Goal: Information Seeking & Learning: Check status

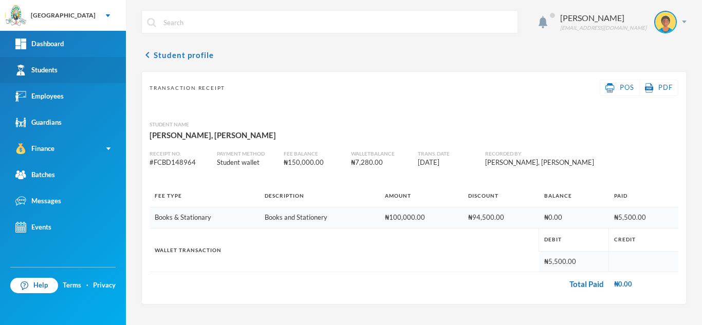
click at [76, 62] on link "Students" at bounding box center [63, 70] width 126 height 26
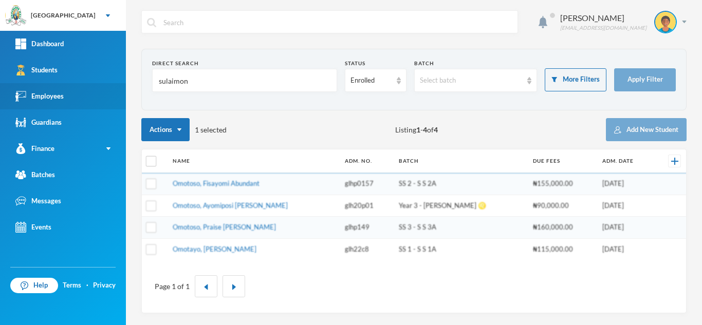
drag, startPoint x: 205, startPoint y: 78, endPoint x: 32, endPoint y: 83, distance: 173.2
click at [32, 83] on div "Greenland Hall Your Bluebic Account Greenland Hall Add a New School Dashboard S…" at bounding box center [351, 162] width 702 height 325
type input "kehinde"
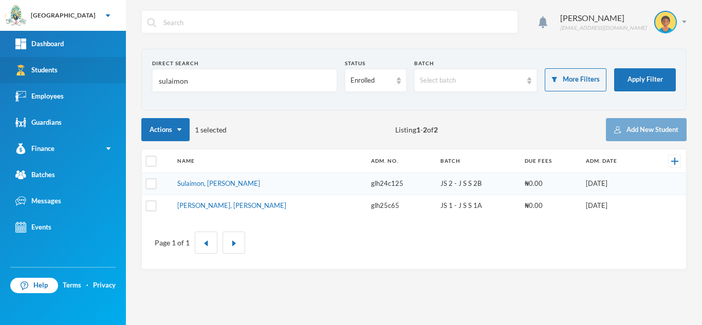
drag, startPoint x: 191, startPoint y: 81, endPoint x: 77, endPoint y: 63, distance: 115.4
click at [77, 63] on div "Greenland Hall Your Bluebic Account Greenland Hall Add a New School Dashboard S…" at bounding box center [351, 162] width 702 height 325
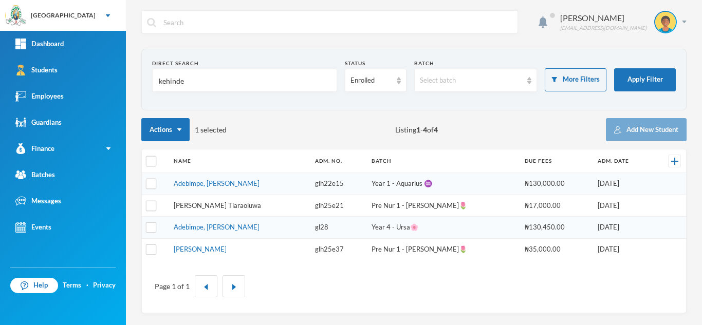
type input "kehinde"
click at [211, 203] on link "[PERSON_NAME] Tiaraoluwa" at bounding box center [217, 205] width 87 height 8
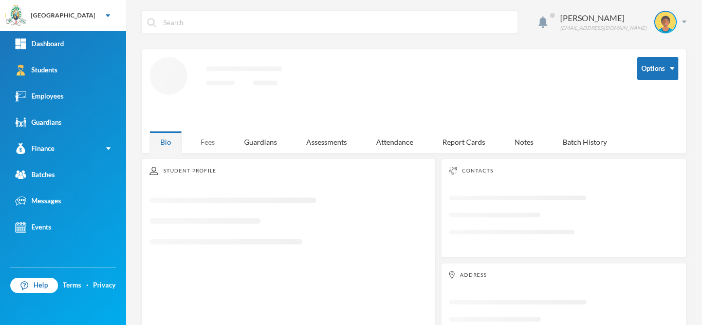
click at [204, 138] on div "Fees" at bounding box center [208, 142] width 36 height 22
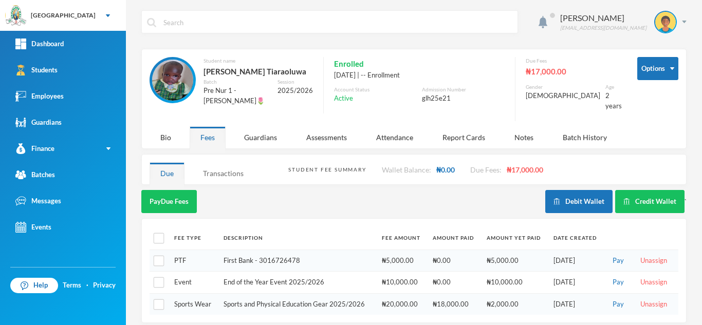
click at [224, 166] on div "Transactions" at bounding box center [223, 173] width 62 height 22
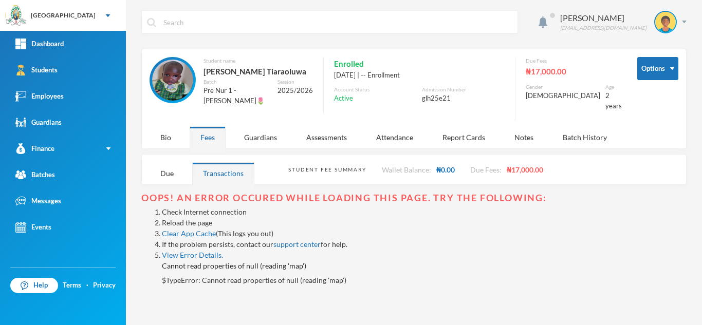
click at [184, 218] on link "Reload the page" at bounding box center [187, 222] width 50 height 9
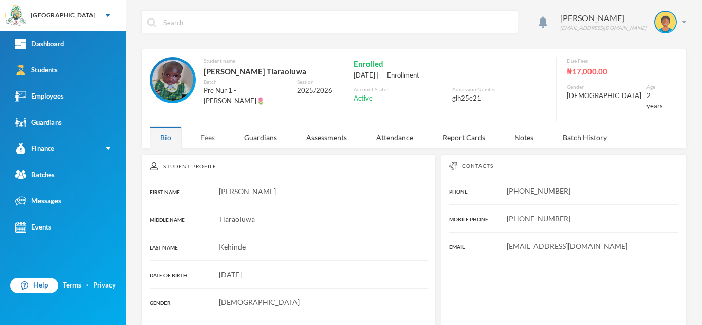
click at [210, 127] on div "Fees" at bounding box center [208, 137] width 36 height 22
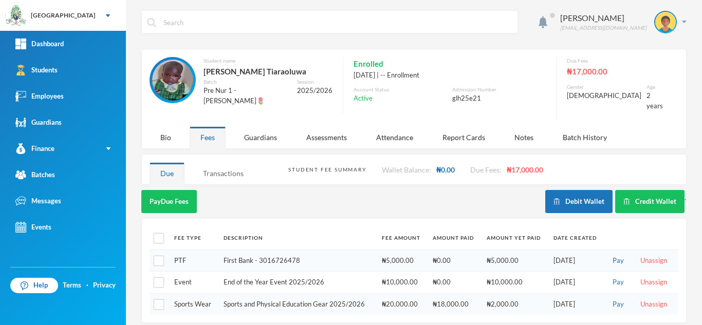
click at [216, 165] on div "Transactions" at bounding box center [223, 173] width 62 height 22
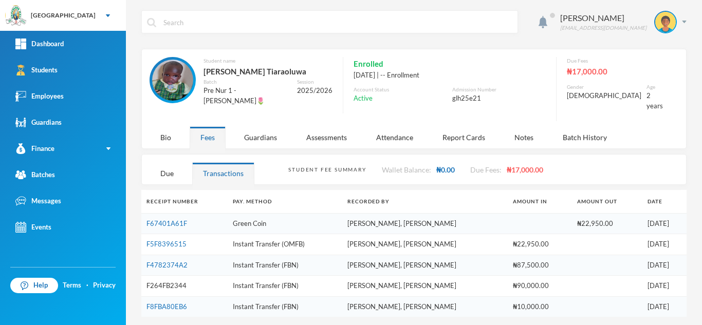
click at [170, 281] on link "F264FB2344" at bounding box center [166, 285] width 40 height 8
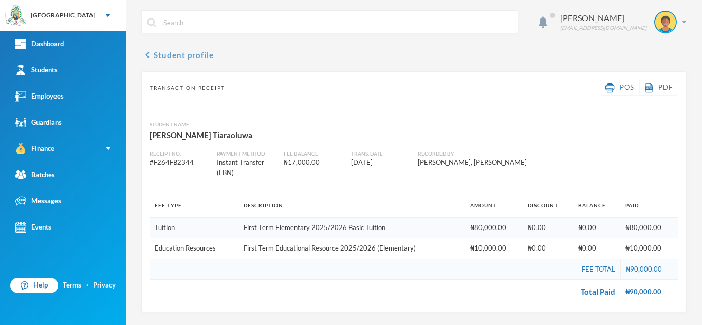
click at [198, 59] on button "chevron_left Student profile" at bounding box center [177, 55] width 72 height 12
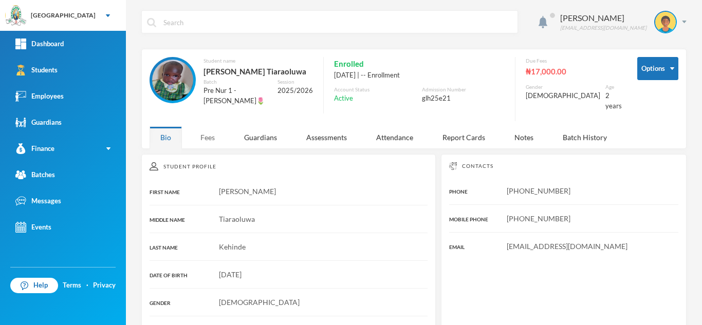
click at [206, 133] on div "Fees" at bounding box center [208, 137] width 36 height 22
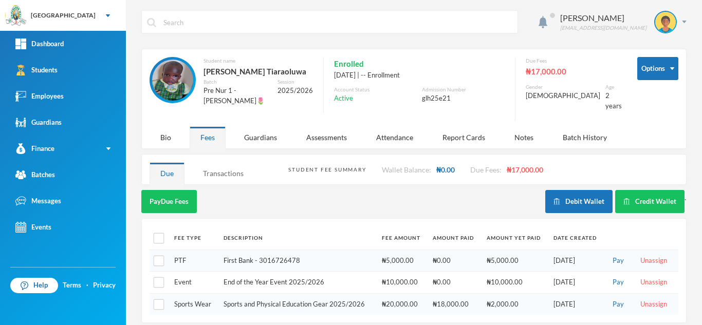
click at [212, 162] on div "Transactions" at bounding box center [223, 173] width 62 height 22
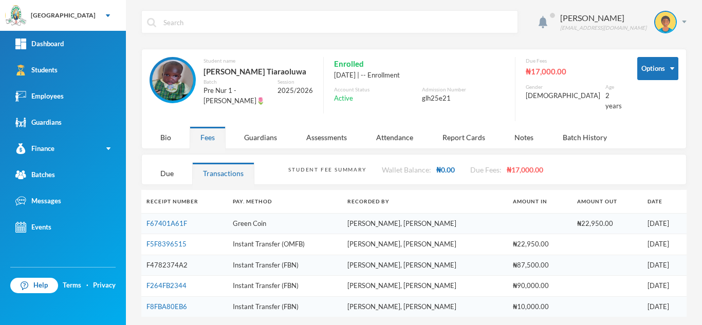
click at [169, 261] on link "F4782374A2" at bounding box center [166, 265] width 41 height 8
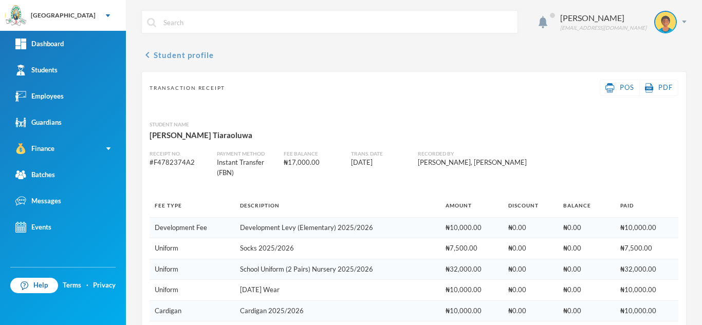
click at [151, 53] on icon "chevron_left" at bounding box center [147, 55] width 12 height 12
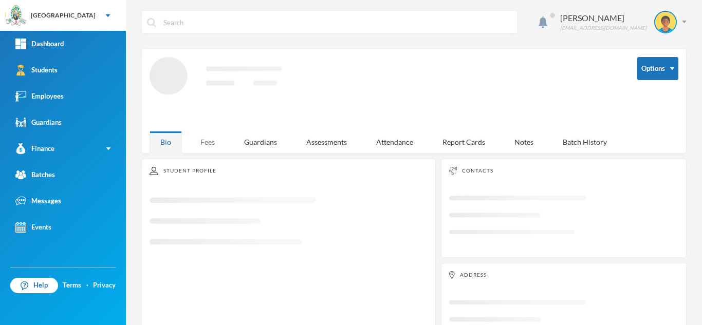
click at [192, 135] on div "Fees" at bounding box center [208, 142] width 36 height 22
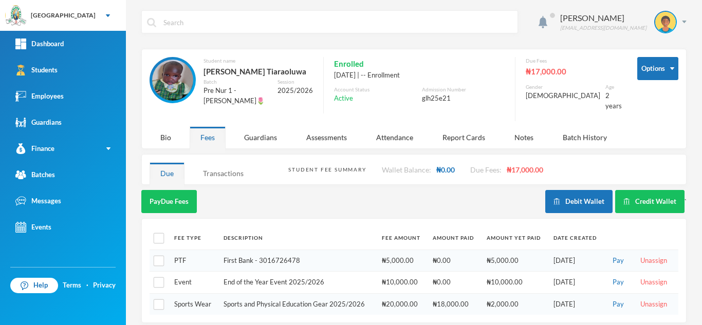
click at [218, 168] on div "Transactions" at bounding box center [223, 173] width 62 height 22
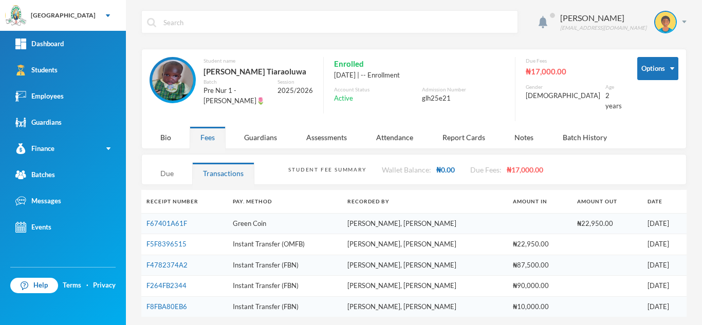
click at [159, 165] on div "Due" at bounding box center [166, 173] width 35 height 22
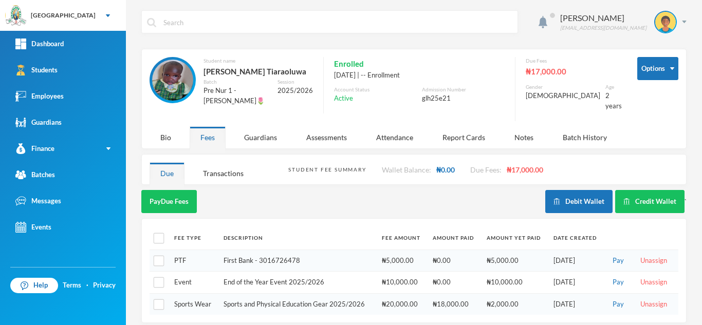
click at [456, 198] on div "Pay Due Fees" at bounding box center [343, 201] width 404 height 23
